Goal: Navigation & Orientation: Find specific page/section

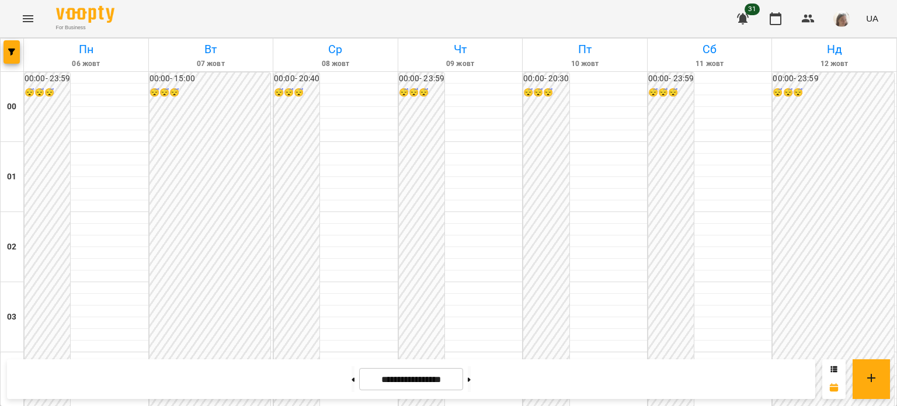
scroll to position [1030, 0]
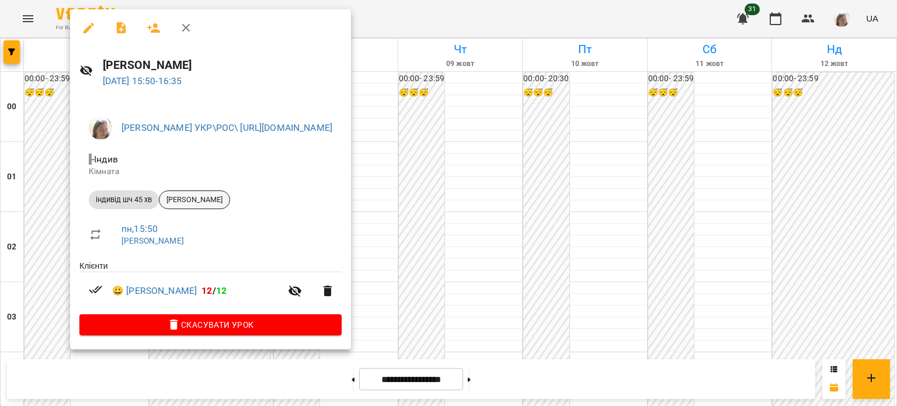
click at [182, 200] on span "[PERSON_NAME]" at bounding box center [194, 199] width 70 height 11
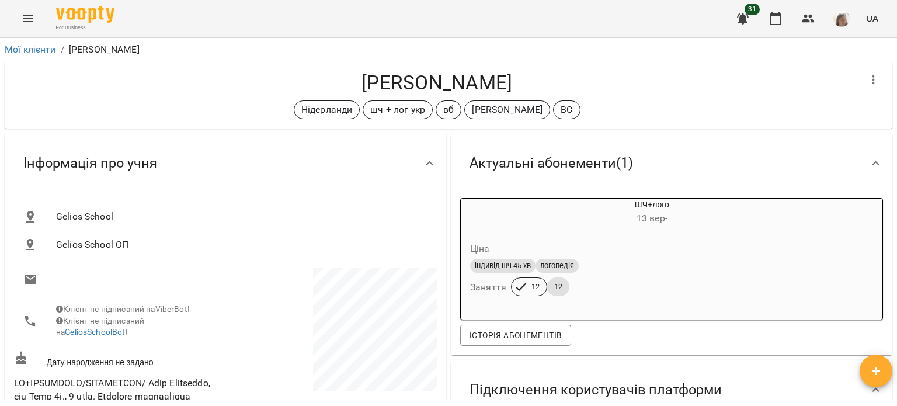
click at [24, 15] on icon "Menu" at bounding box center [28, 19] width 14 height 14
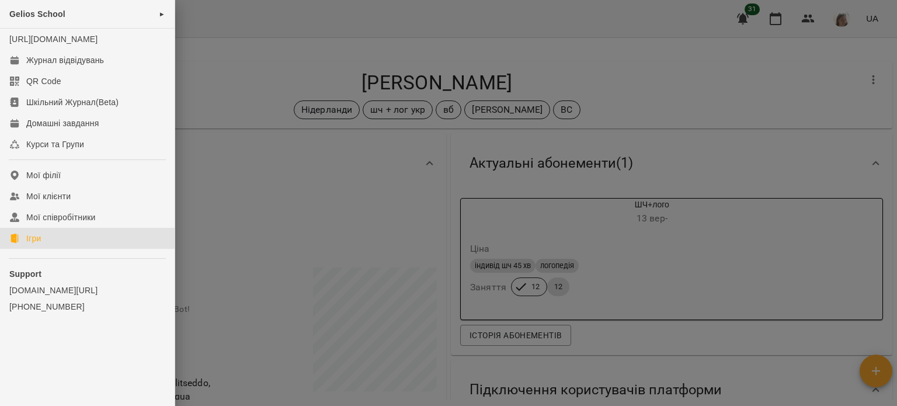
click at [47, 245] on link "Ігри" at bounding box center [87, 238] width 175 height 21
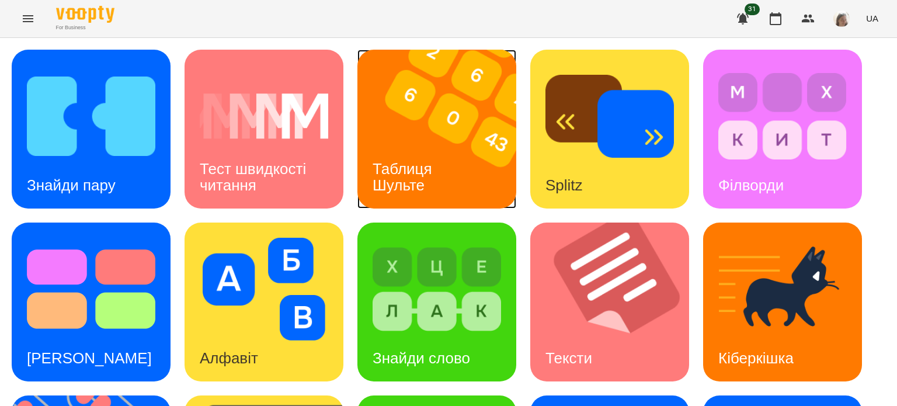
click at [437, 140] on img at bounding box center [443, 129] width 173 height 159
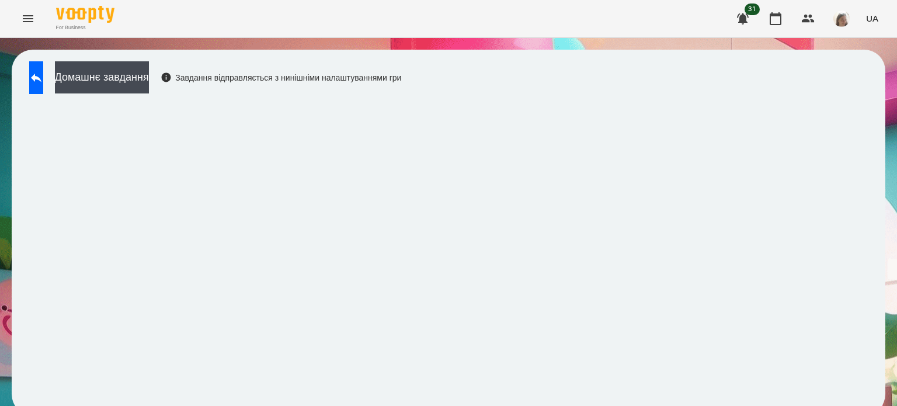
scroll to position [9, 0]
